Goal: Find specific page/section: Find specific page/section

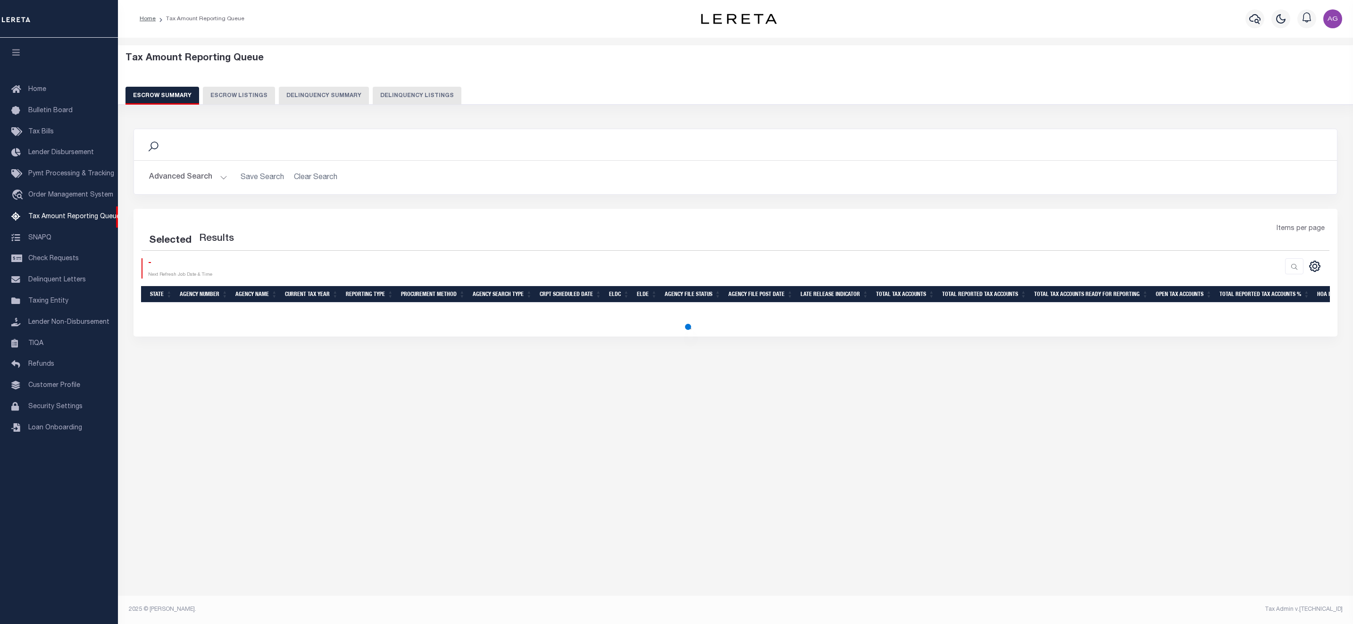
select select "100"
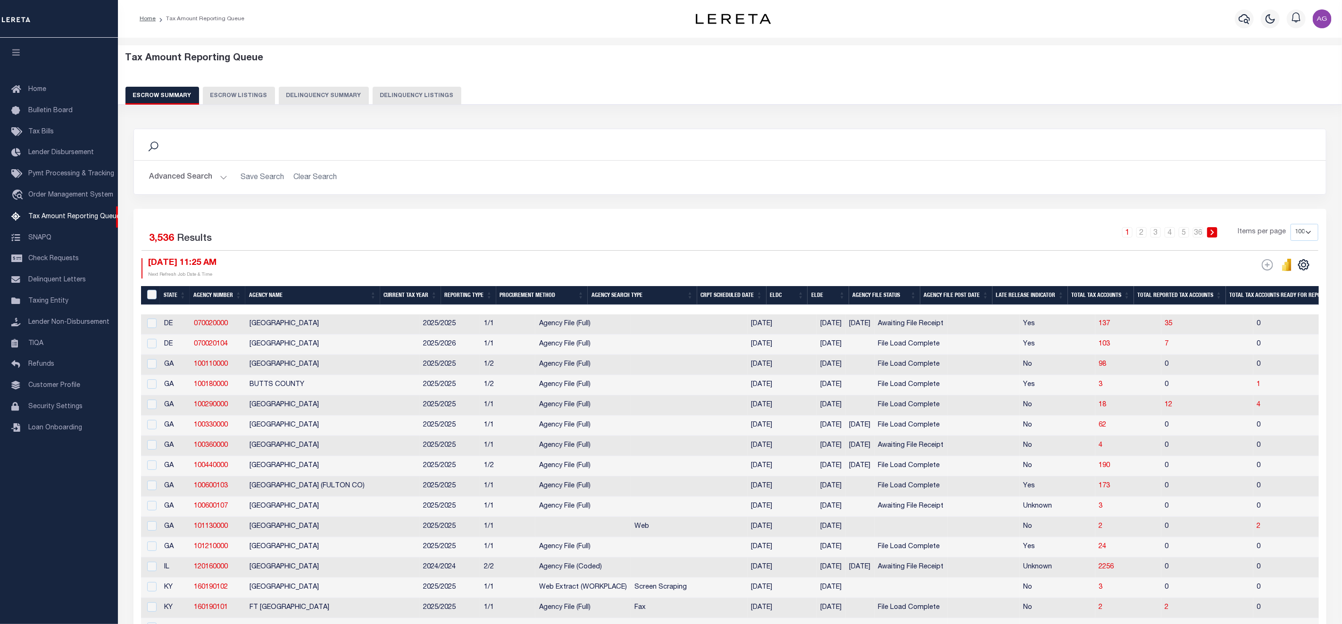
click at [309, 91] on button "Delinquency Summary" at bounding box center [324, 96] width 90 height 18
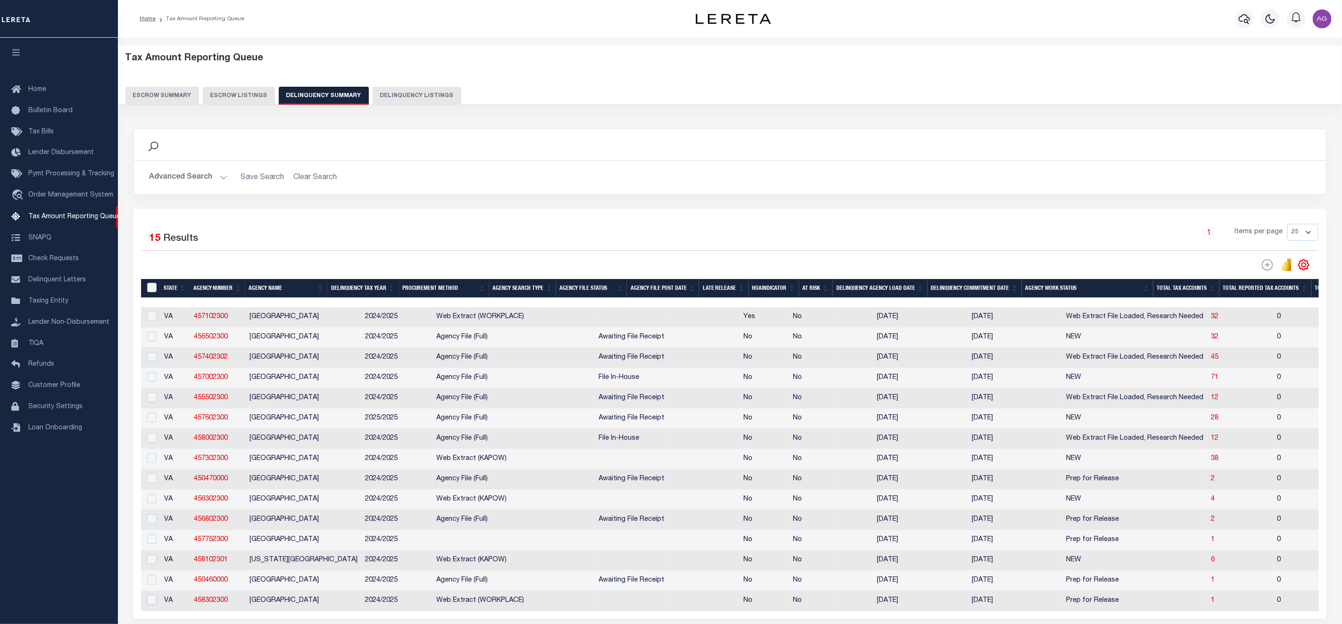
click at [184, 176] on button "Advanced Search" at bounding box center [188, 177] width 78 height 18
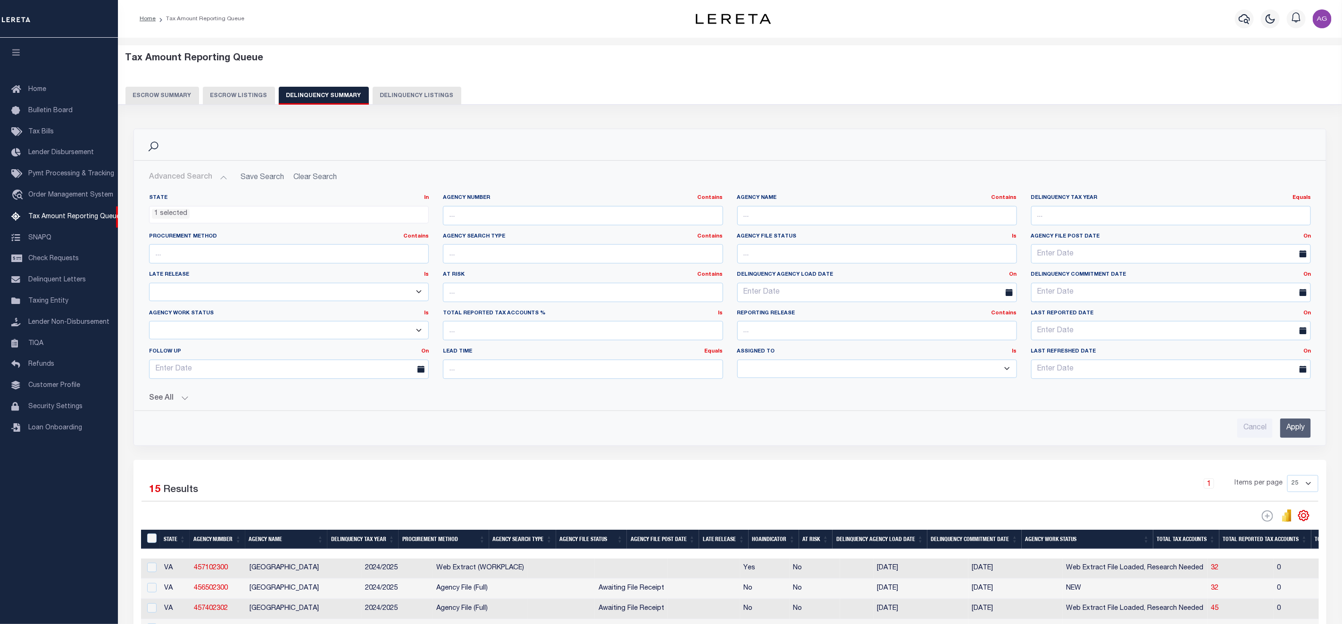
click at [168, 398] on button "See All" at bounding box center [730, 398] width 1162 height 9
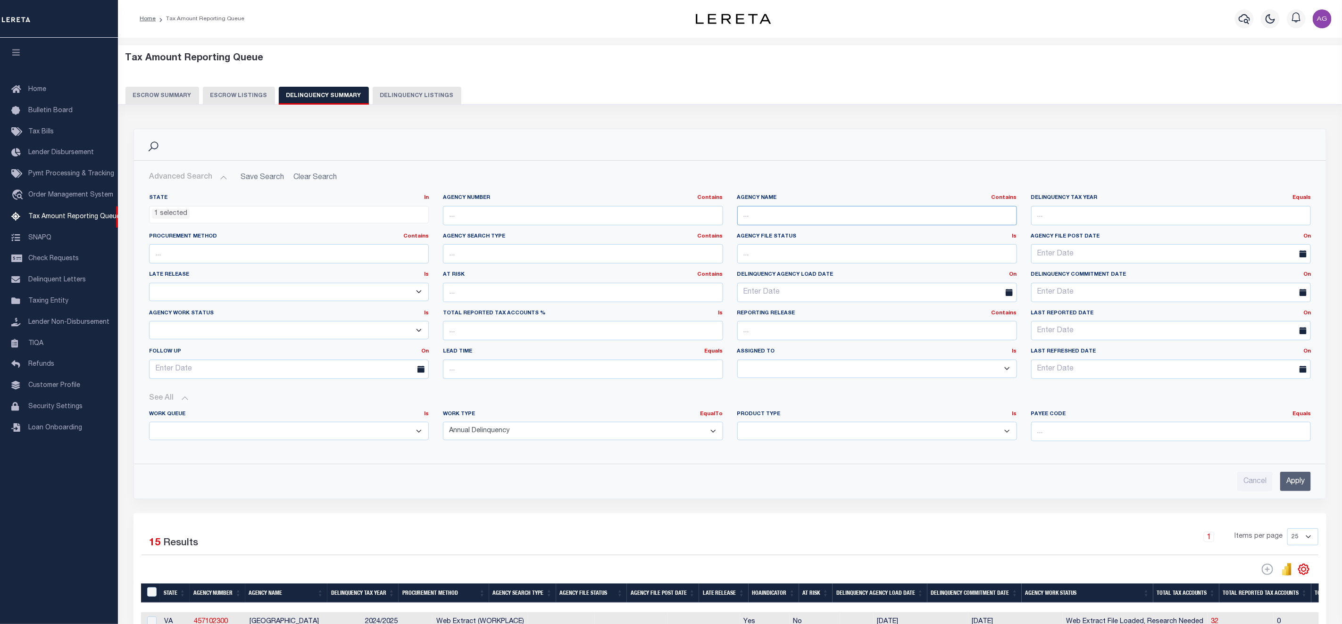
click at [872, 224] on input "text" at bounding box center [877, 215] width 280 height 19
type input "[PERSON_NAME]"
click at [1295, 484] on input "Apply" at bounding box center [1295, 481] width 31 height 19
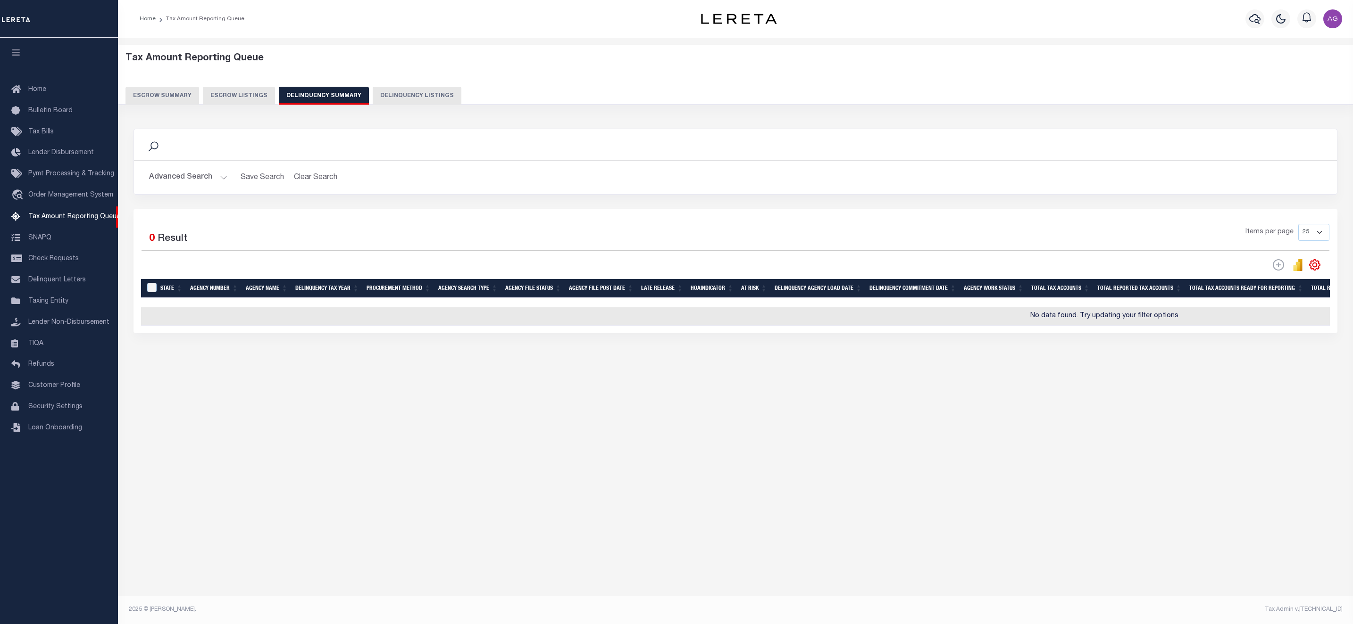
click at [210, 171] on button "Advanced Search" at bounding box center [188, 177] width 78 height 18
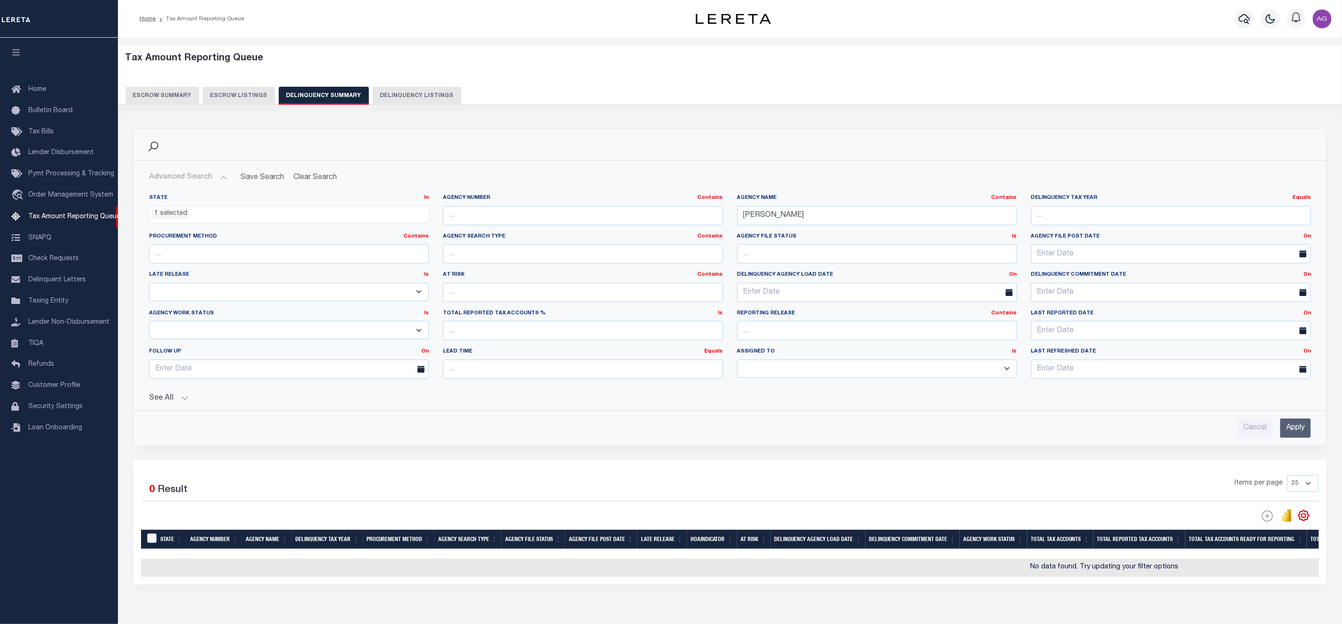
click at [206, 214] on ul "1 selected" at bounding box center [288, 213] width 279 height 13
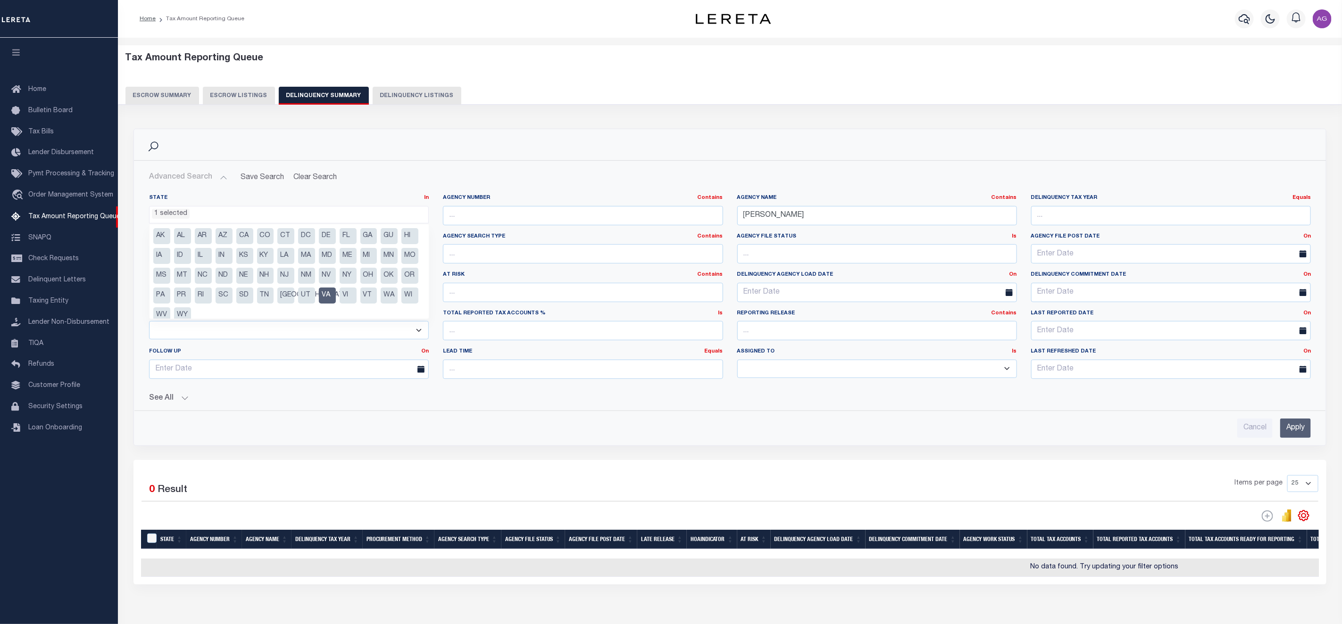
click at [336, 291] on li "VA" at bounding box center [327, 296] width 17 height 16
select select
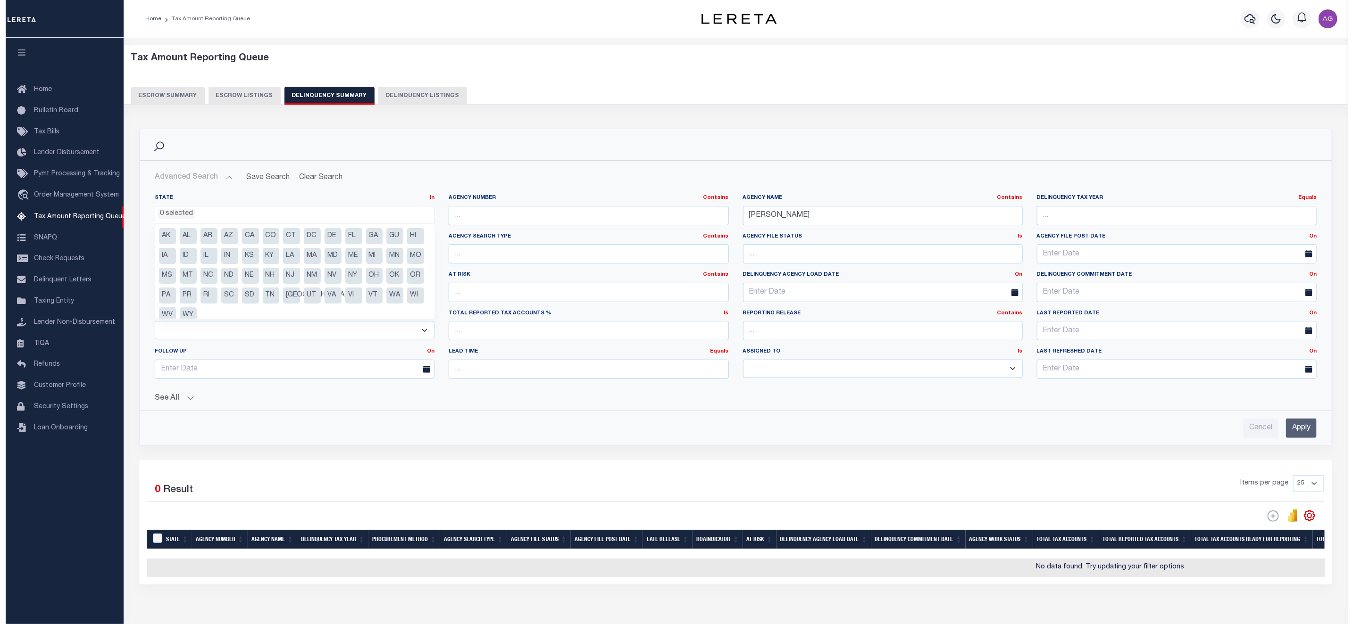
scroll to position [388, 0]
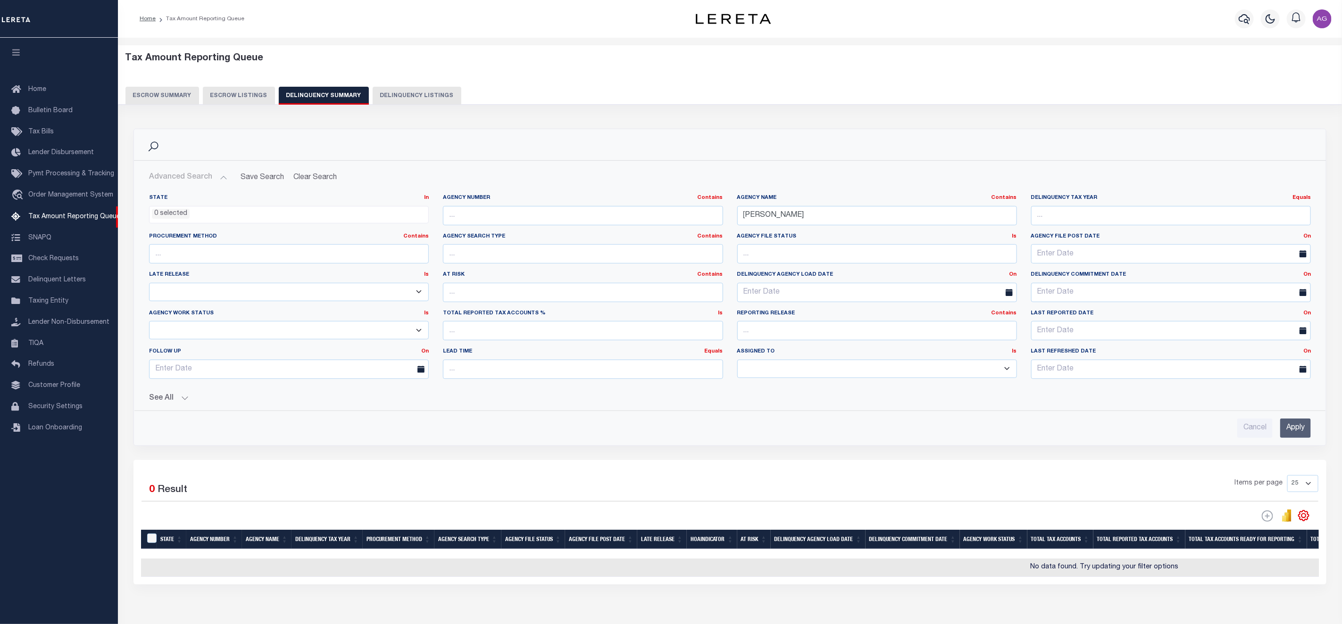
click at [1300, 428] on input "Apply" at bounding box center [1295, 428] width 31 height 19
